Goal: Find specific fact

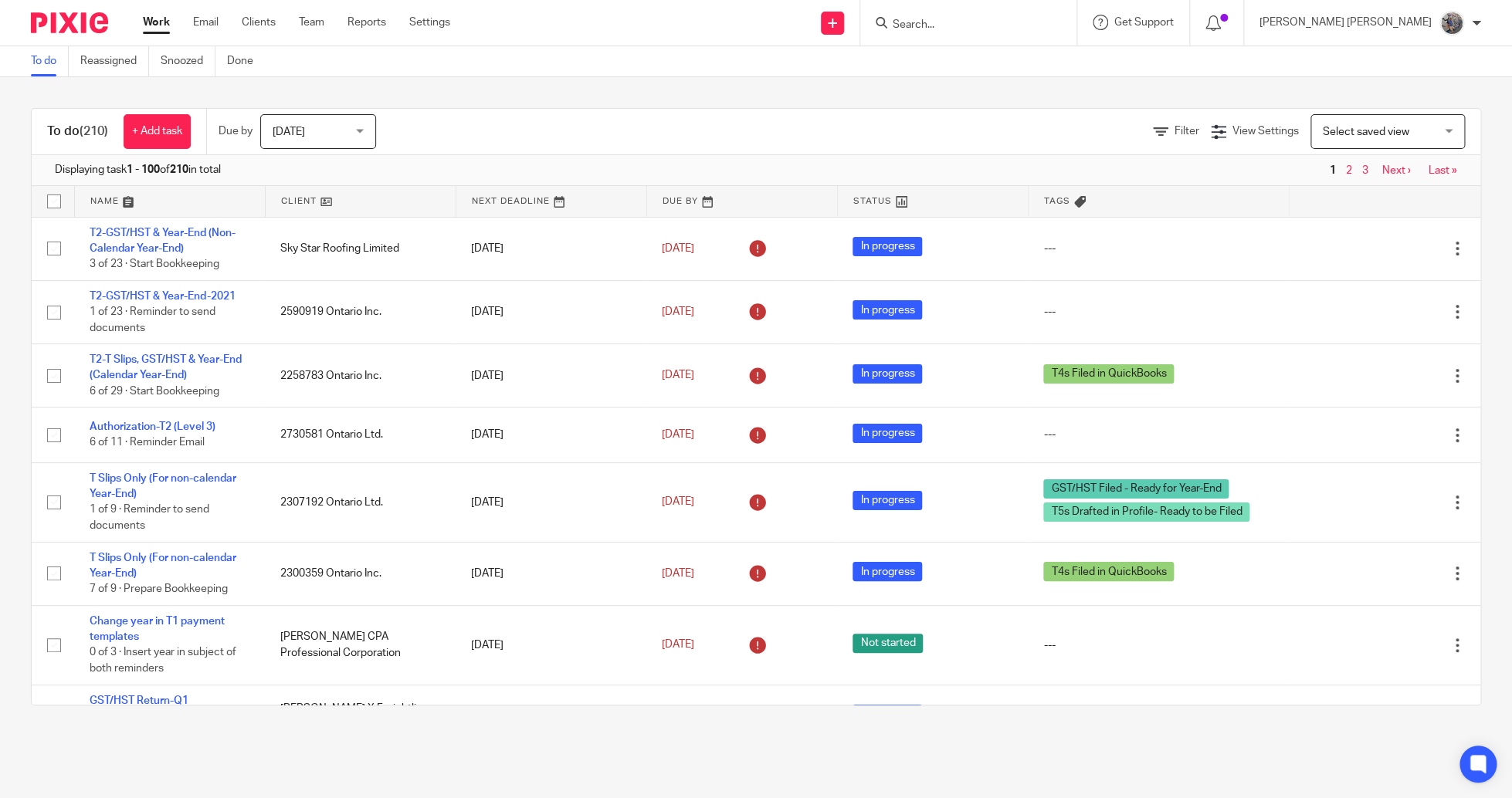
click at [1030, 26] on input "Search" at bounding box center [960, 26] width 139 height 14
type input "yes we ca"
click at [1087, 61] on link at bounding box center [1018, 72] width 261 height 48
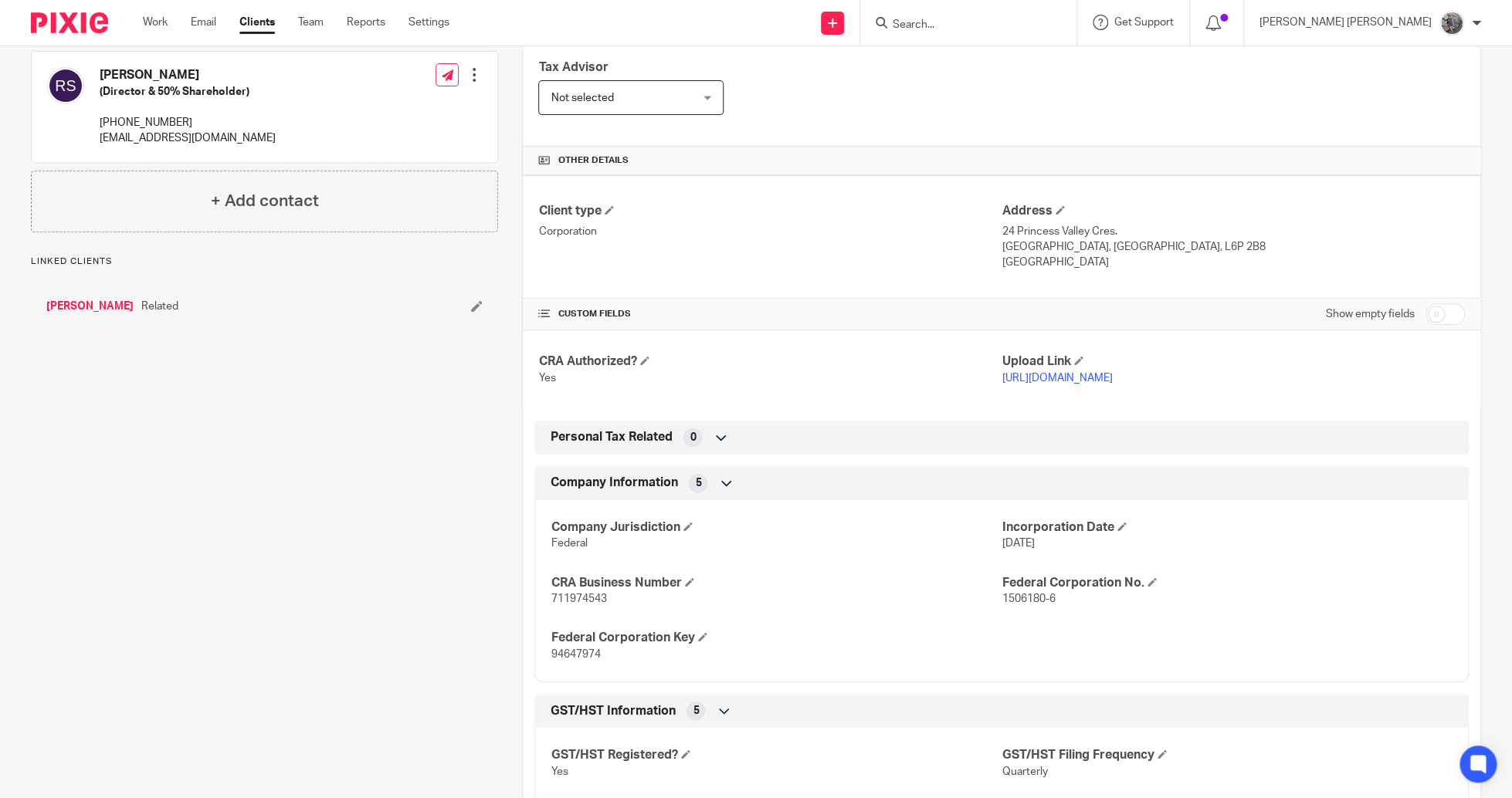
click at [562, 653] on span "94647974" at bounding box center [574, 654] width 49 height 11
copy span "94647974"
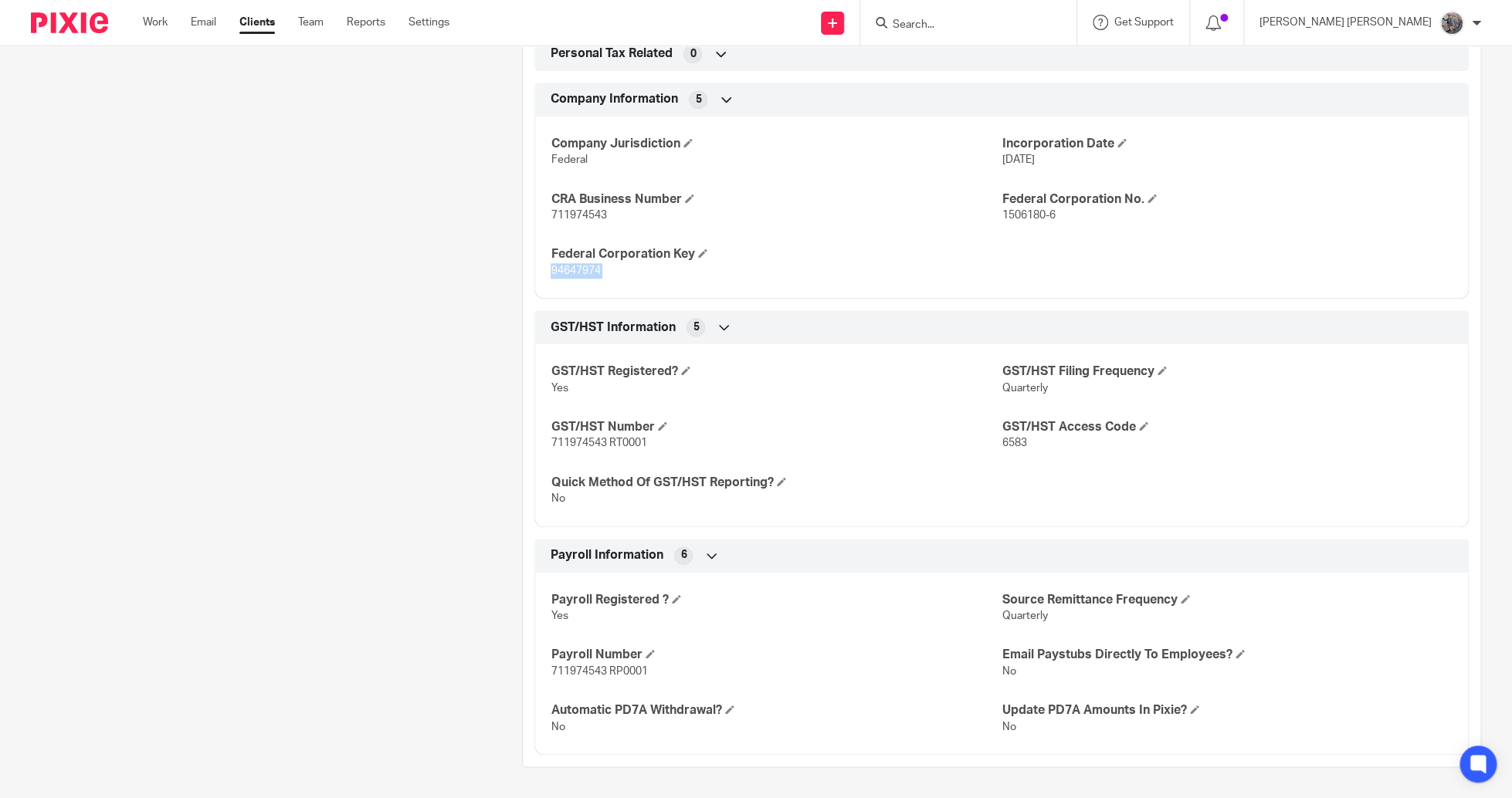
scroll to position [296, 0]
